Goal: Check status: Check status

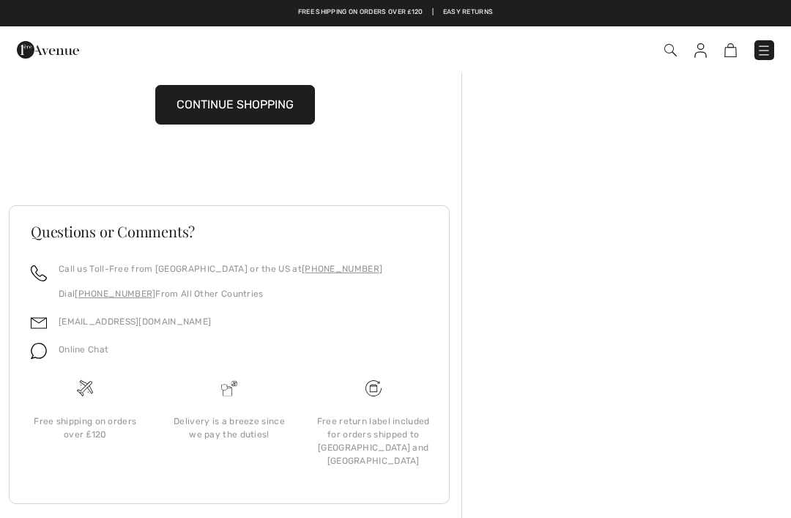
click at [771, 43] on img at bounding box center [764, 50] width 15 height 15
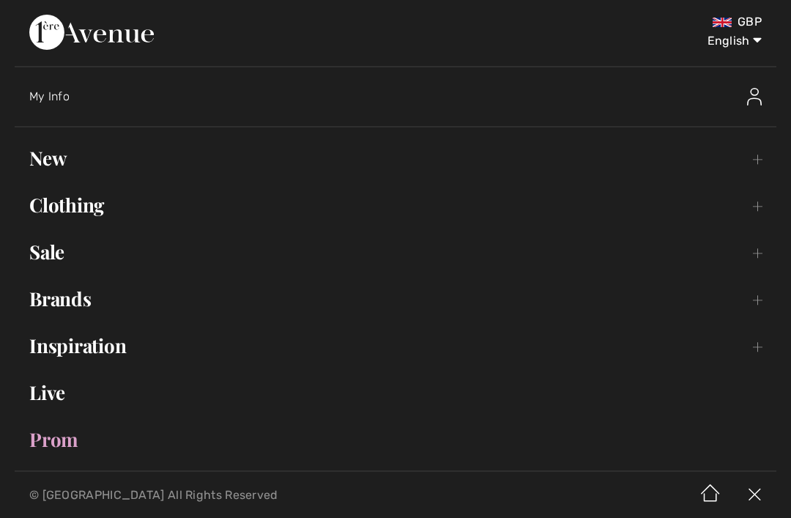
click at [102, 107] on div "My Info" at bounding box center [402, 96] width 747 height 47
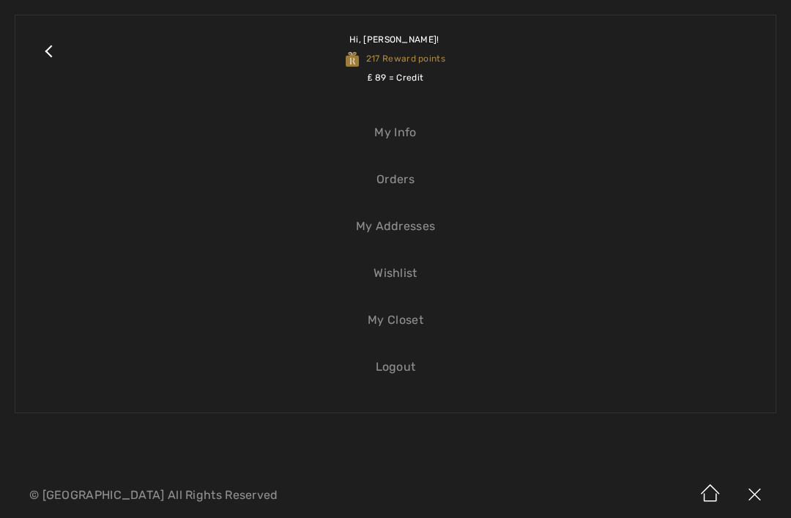
click at [442, 176] on link "Orders" at bounding box center [395, 179] width 731 height 32
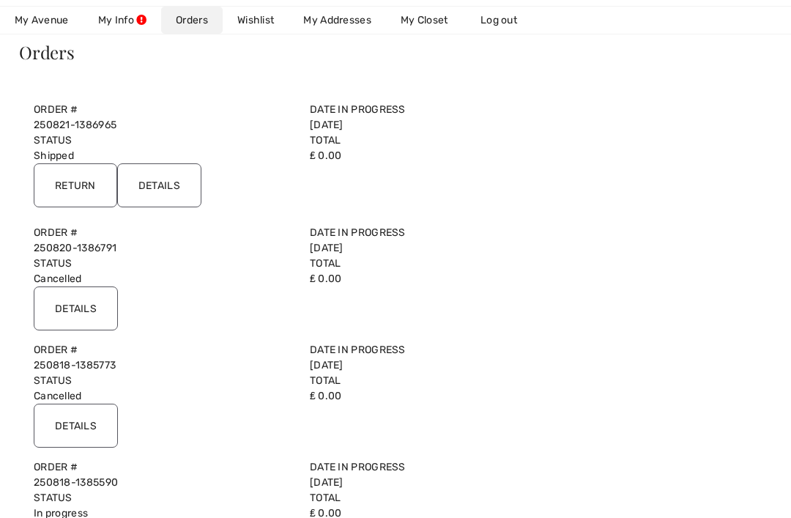
scroll to position [125, 0]
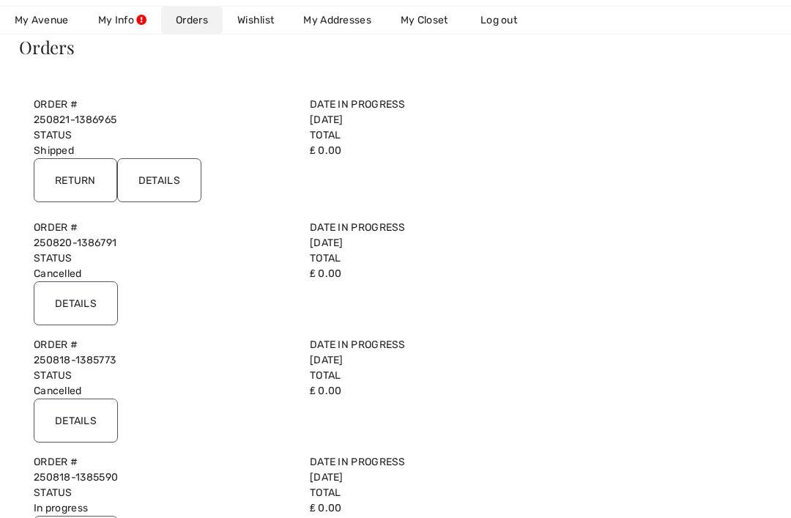
click at [98, 303] on input "Details" at bounding box center [76, 303] width 84 height 44
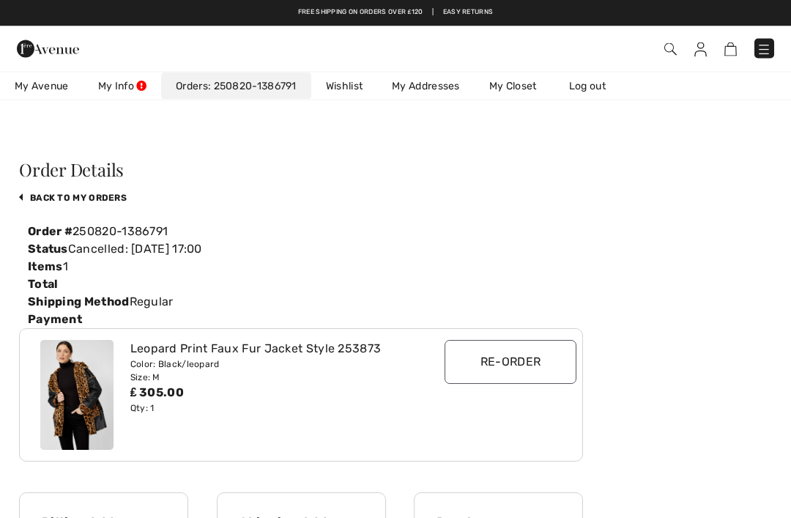
scroll to position [0, 0]
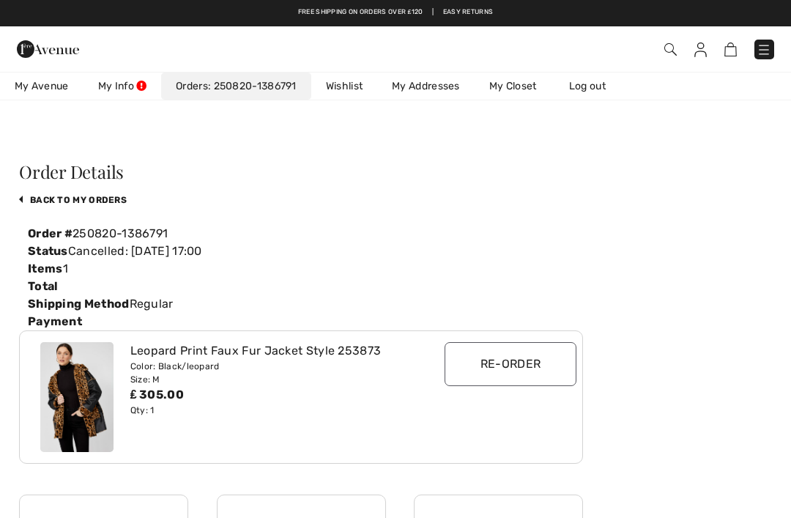
click at [122, 198] on link "back to My Orders" at bounding box center [73, 200] width 108 height 10
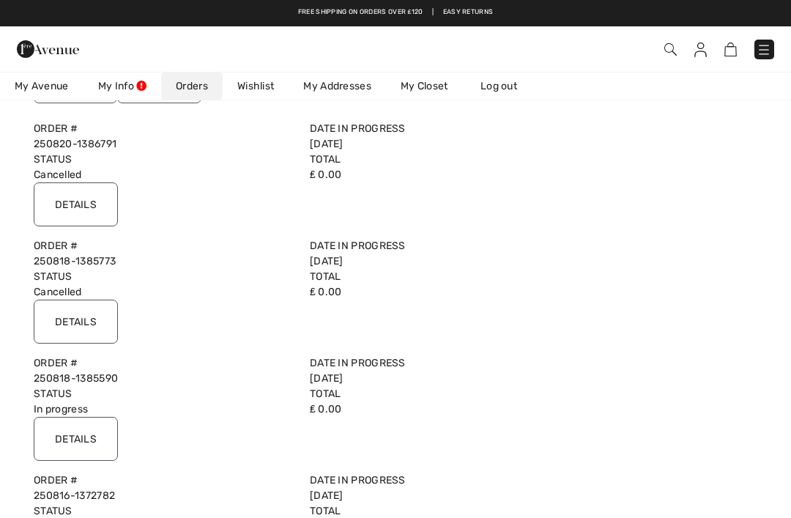
scroll to position [223, 0]
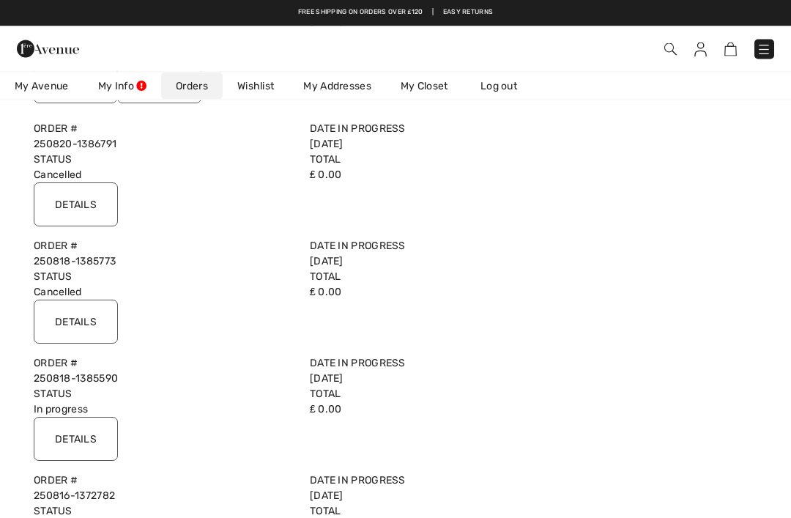
click at [101, 431] on input "Details" at bounding box center [76, 440] width 84 height 44
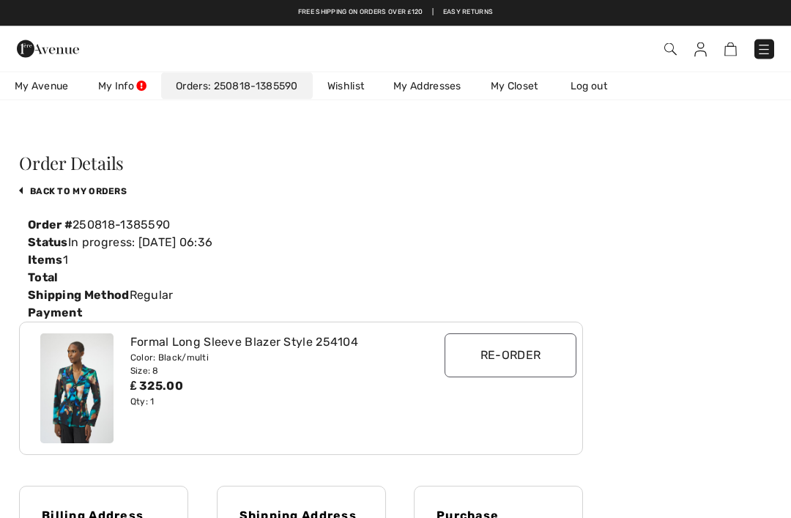
scroll to position [0, 0]
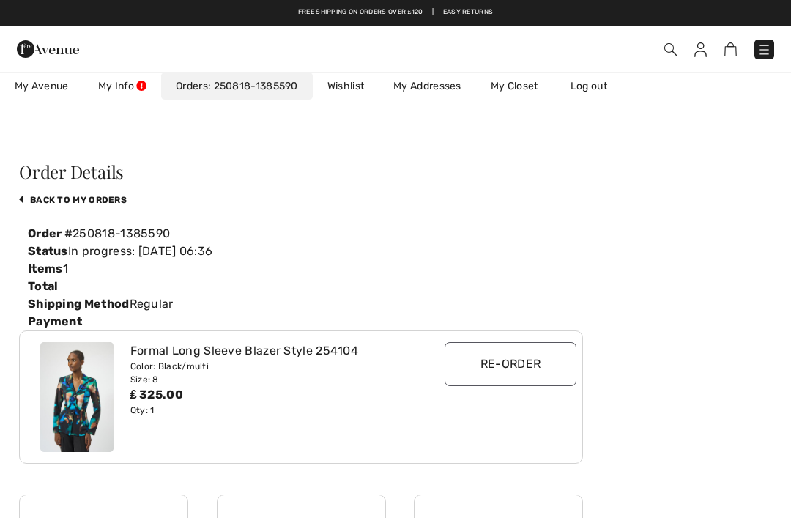
click at [144, 81] on link "My Info" at bounding box center [123, 86] width 78 height 27
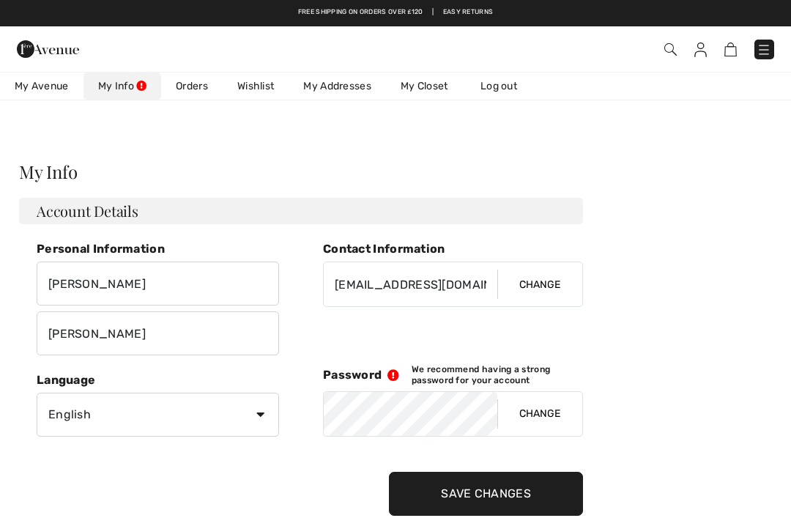
click at [772, 42] on img at bounding box center [764, 49] width 15 height 15
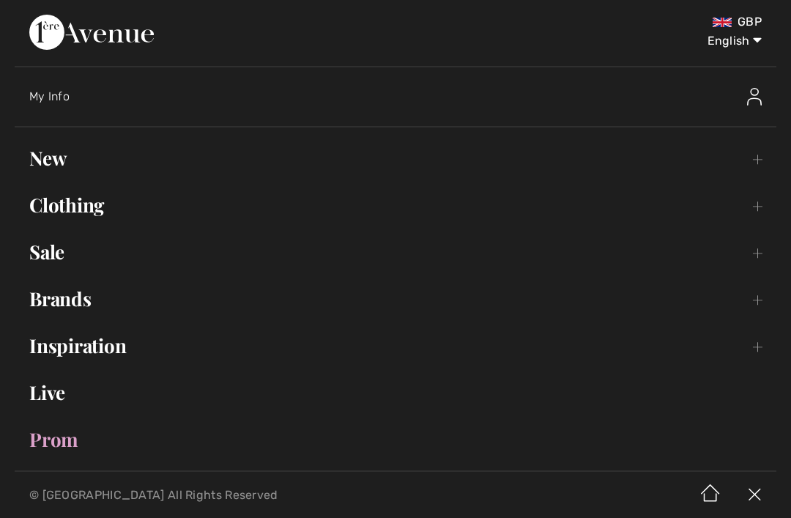
click at [75, 98] on div "My Info" at bounding box center [309, 96] width 561 height 15
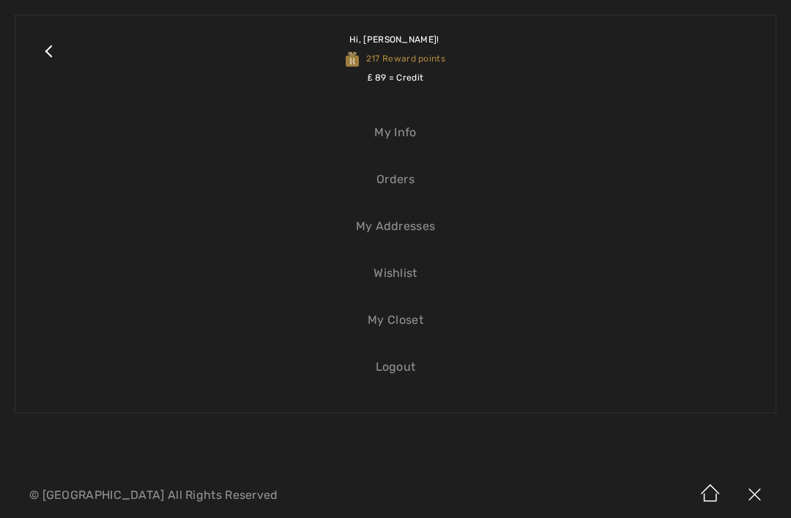
click at [440, 179] on link "Orders" at bounding box center [395, 179] width 731 height 32
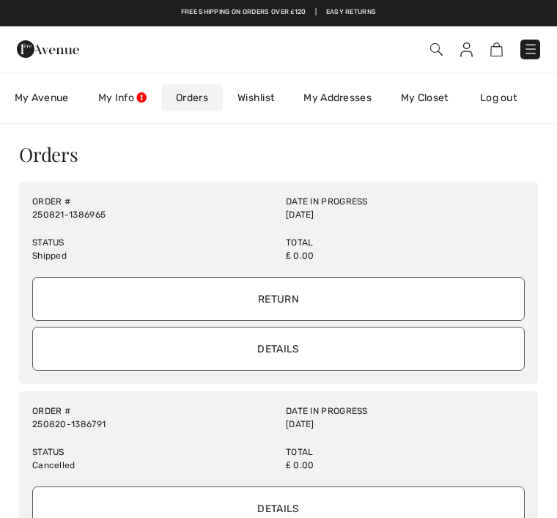
click at [434, 103] on link "My Closet" at bounding box center [424, 97] width 77 height 27
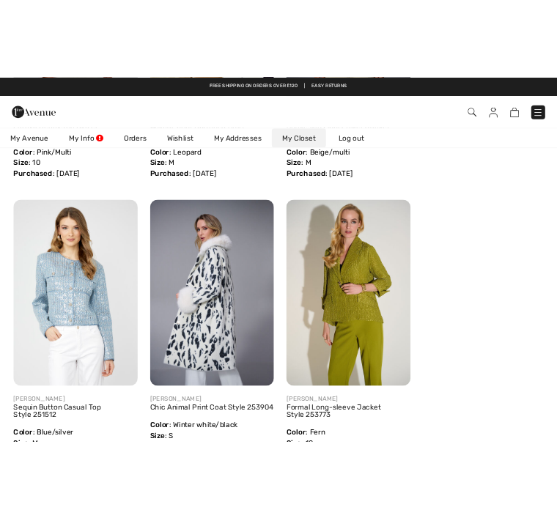
scroll to position [2951, 0]
